Goal: Information Seeking & Learning: Learn about a topic

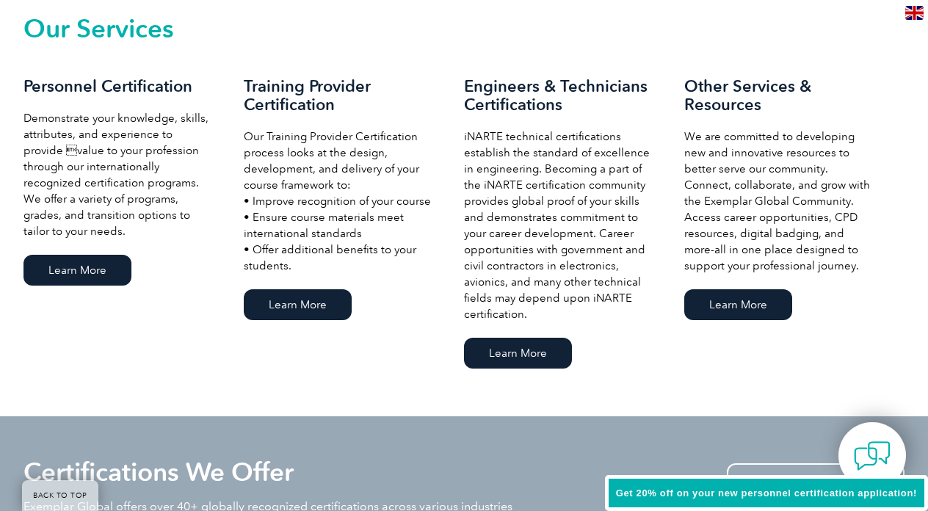
scroll to position [1048, 0]
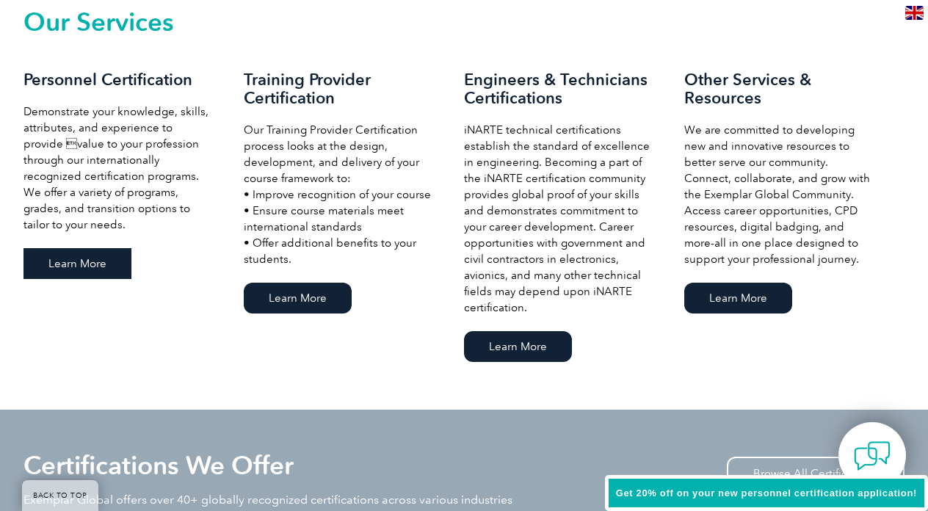
click at [61, 265] on link "Learn More" at bounding box center [77, 263] width 108 height 31
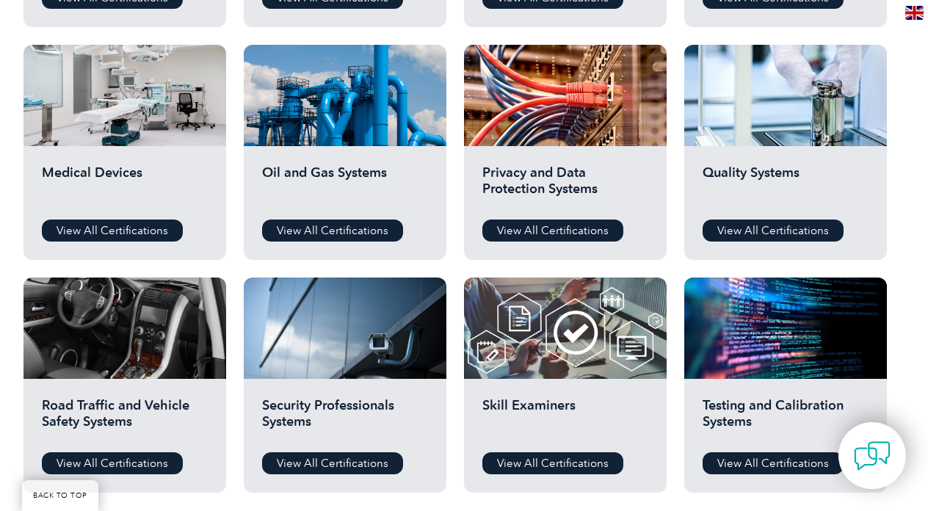
scroll to position [982, 0]
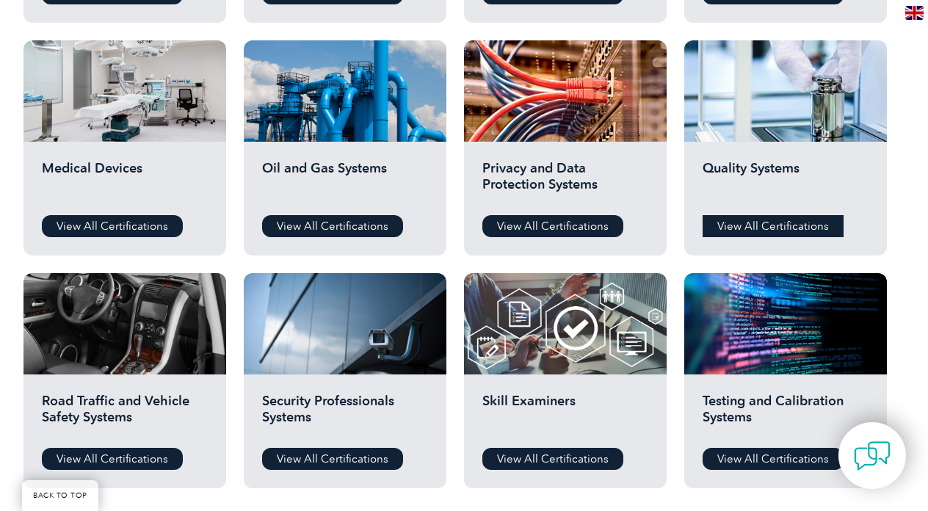
click at [769, 220] on link "View All Certifications" at bounding box center [773, 226] width 141 height 22
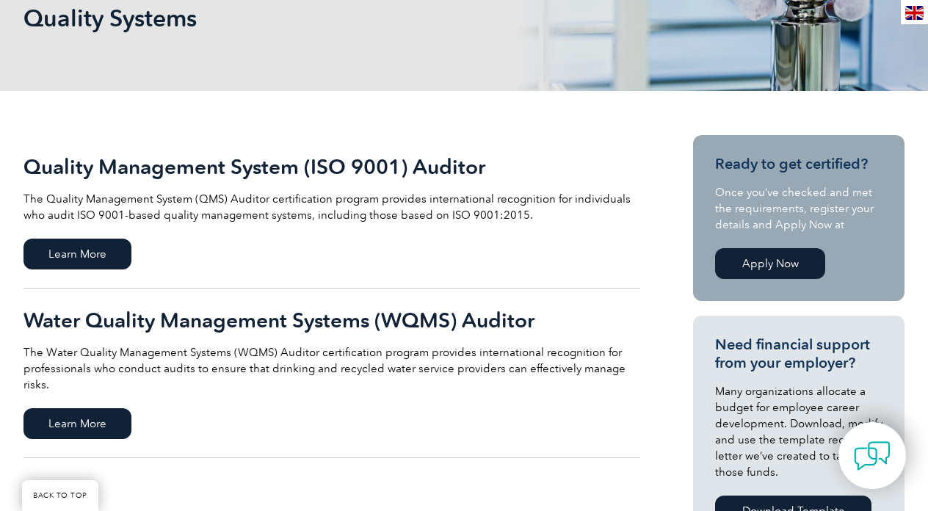
scroll to position [242, 0]
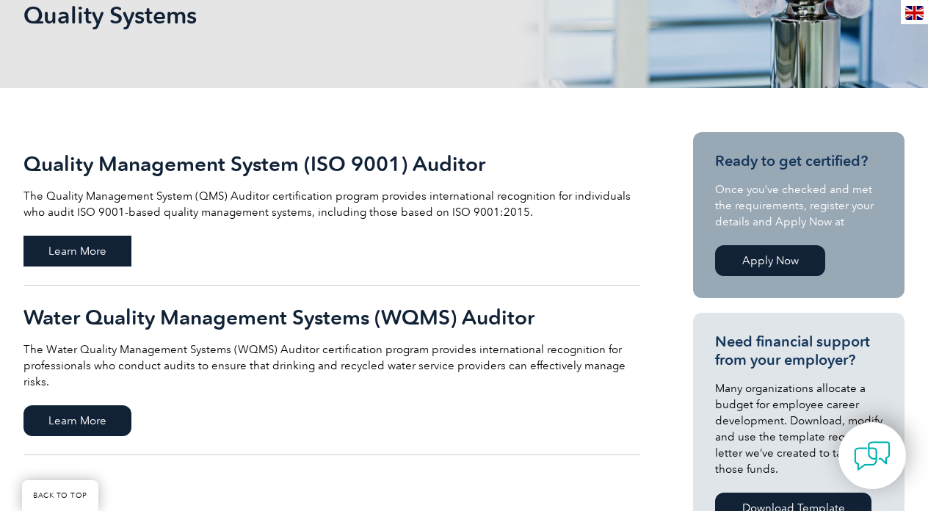
click at [115, 251] on span "Learn More" at bounding box center [77, 251] width 108 height 31
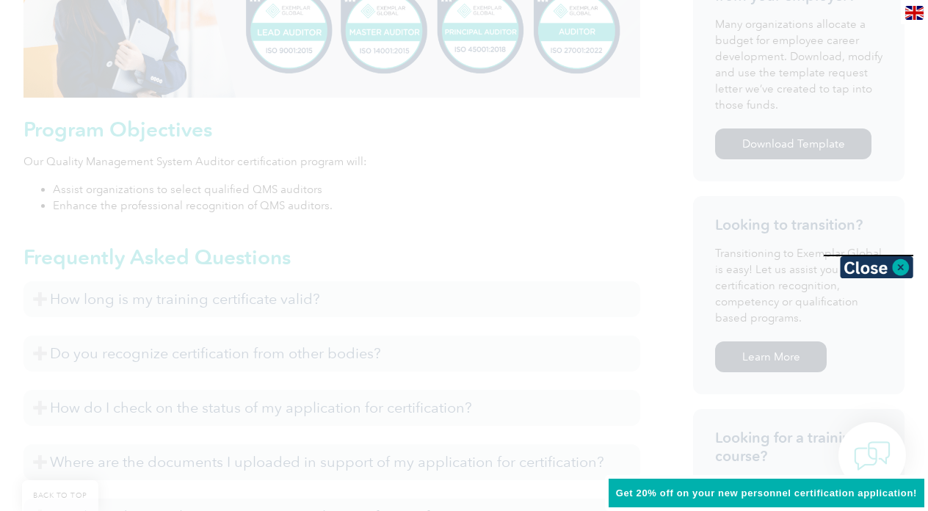
scroll to position [711, 0]
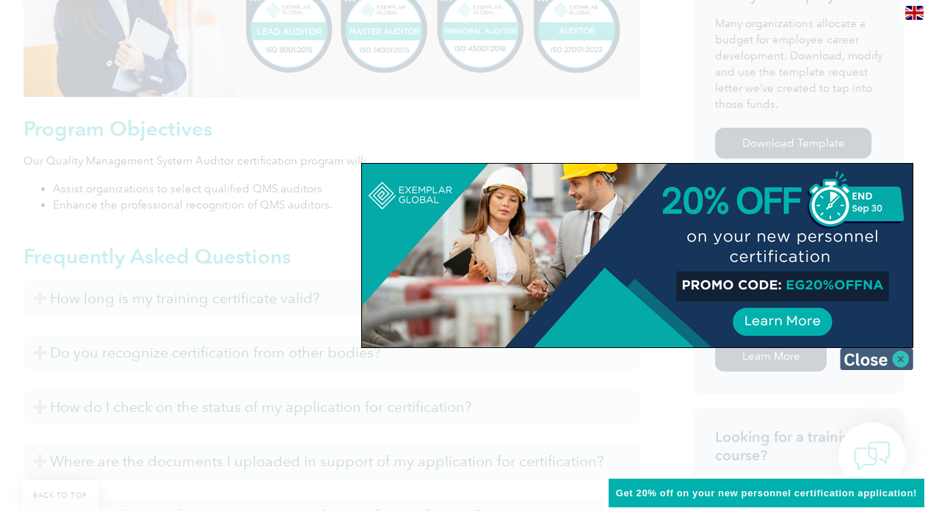
click at [903, 361] on img at bounding box center [876, 359] width 73 height 22
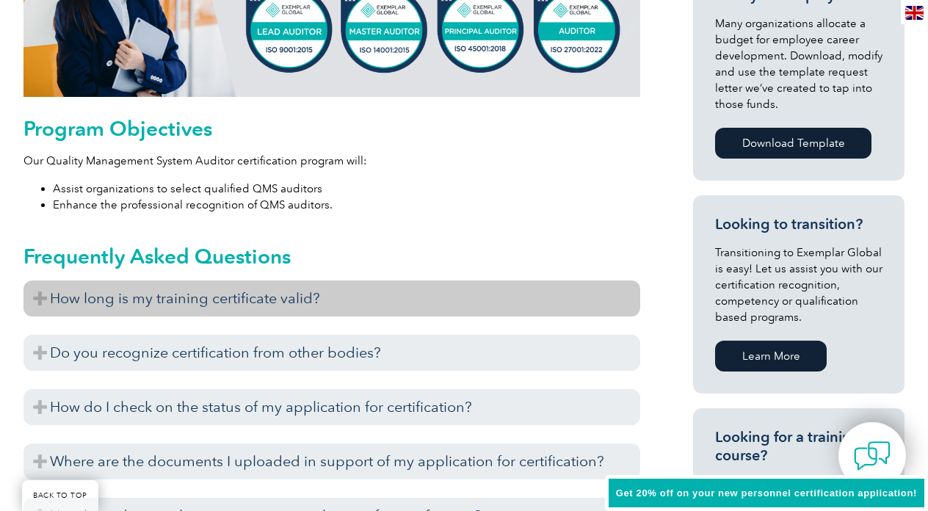
click at [318, 312] on h3 "How long is my training certificate valid?" at bounding box center [331, 298] width 617 height 36
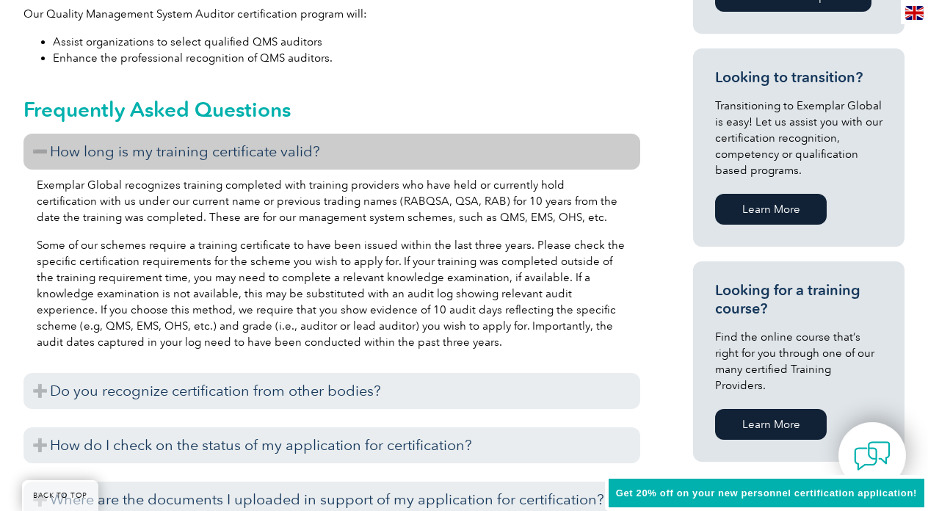
scroll to position [882, 0]
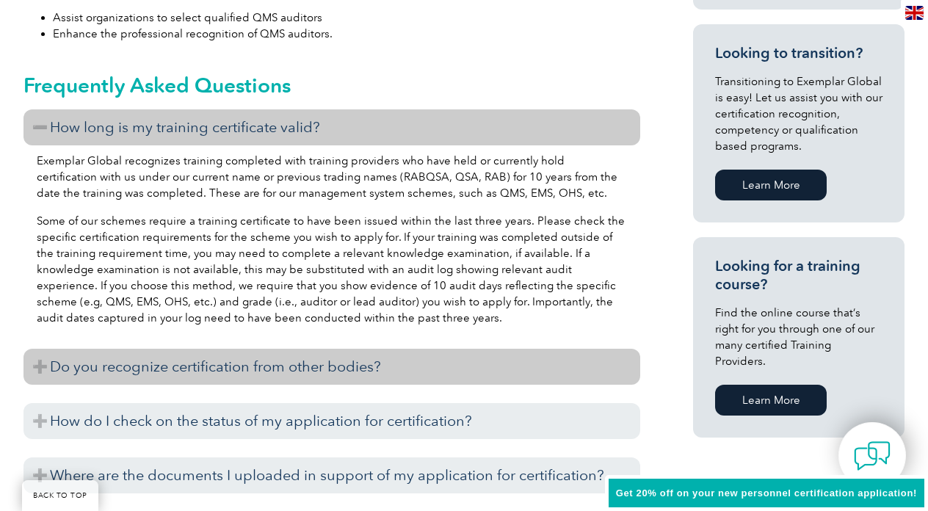
click at [305, 368] on h3 "Do you recognize certification from other bodies?" at bounding box center [331, 367] width 617 height 36
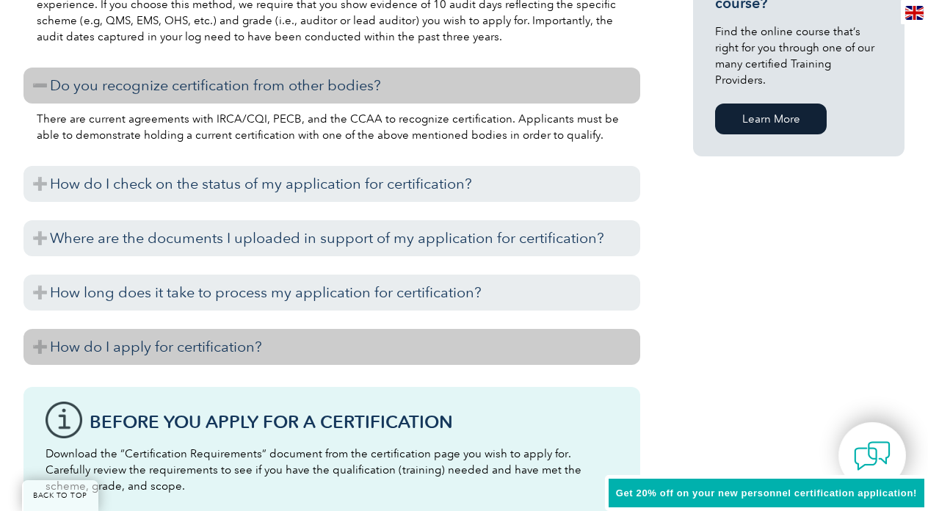
scroll to position [1170, 0]
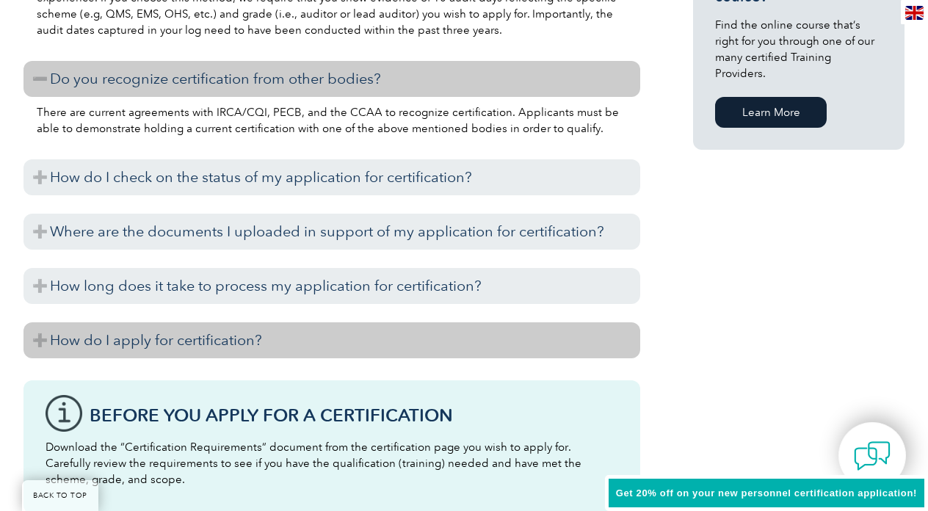
click at [288, 352] on h3 "How do I apply for certification?" at bounding box center [331, 340] width 617 height 36
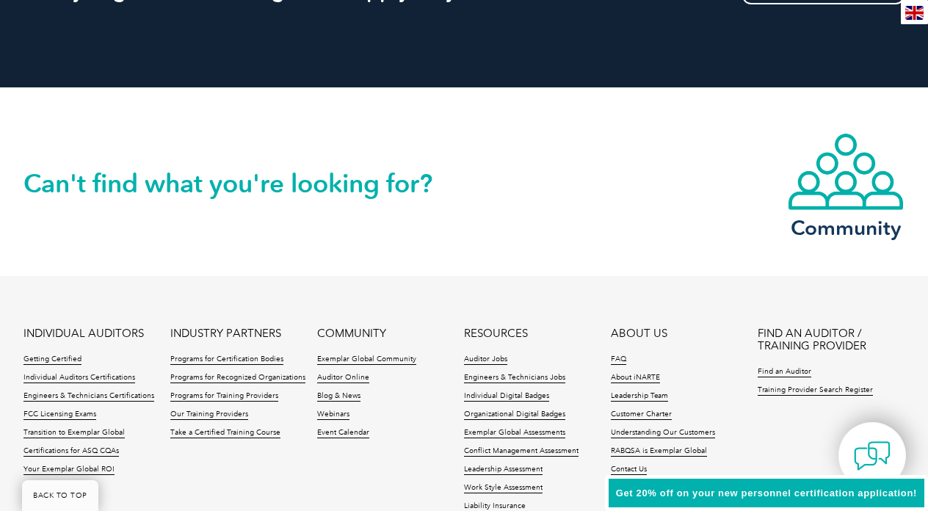
scroll to position [2900, 0]
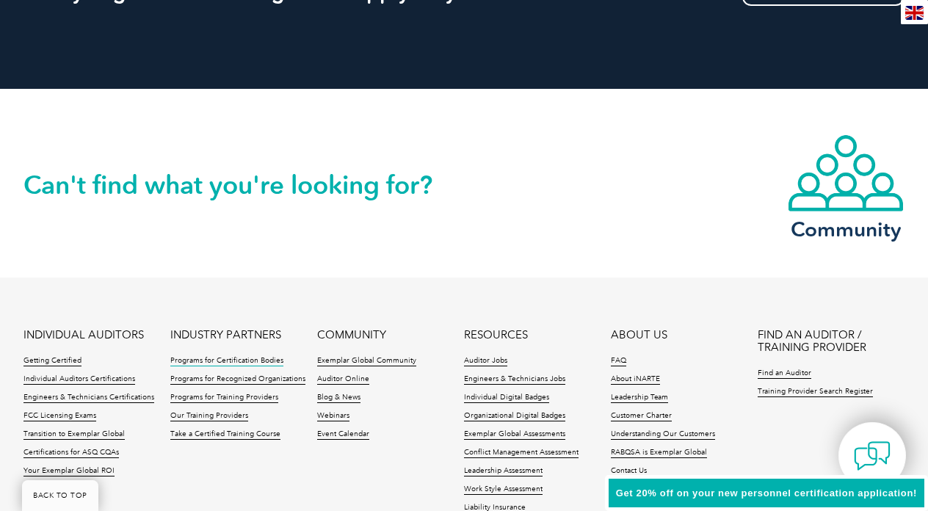
click at [250, 358] on link "Programs for Certification Bodies" at bounding box center [226, 361] width 113 height 10
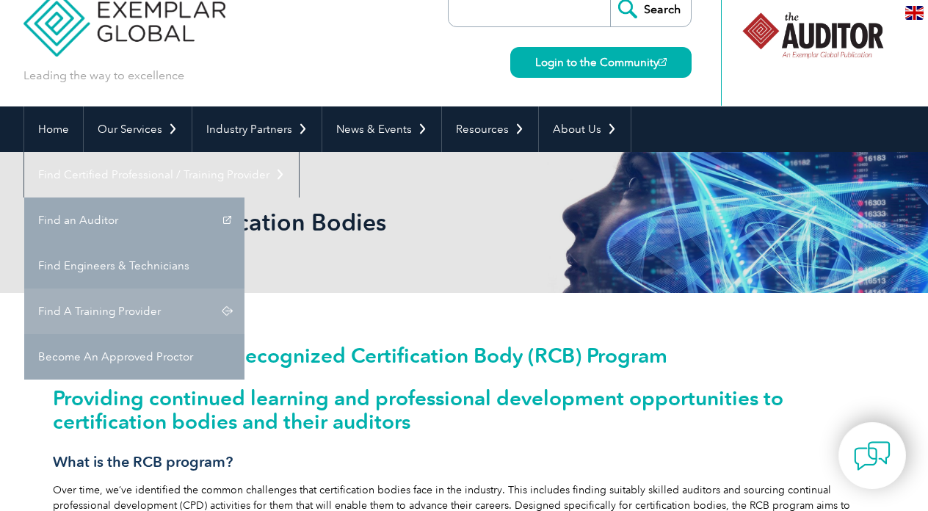
scroll to position [37, 0]
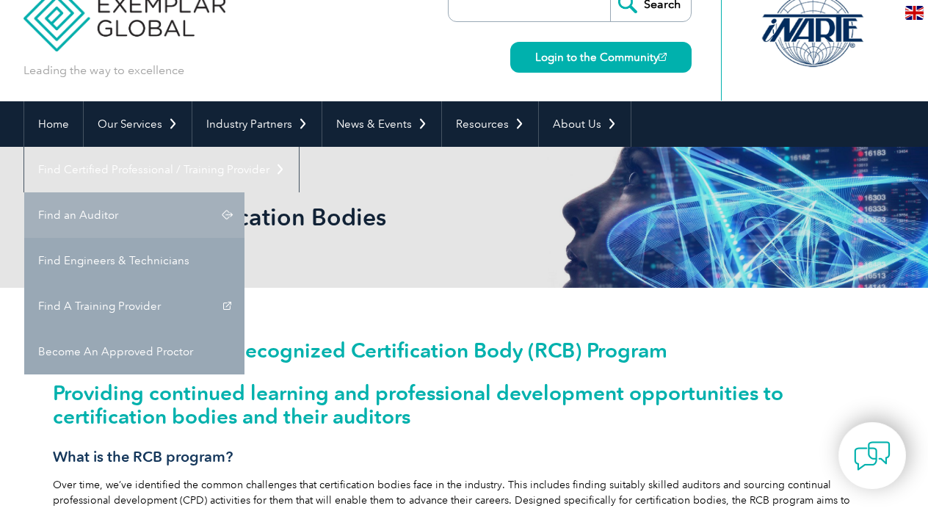
click at [244, 192] on link "Find an Auditor" at bounding box center [134, 215] width 220 height 46
